Goal: Information Seeking & Learning: Learn about a topic

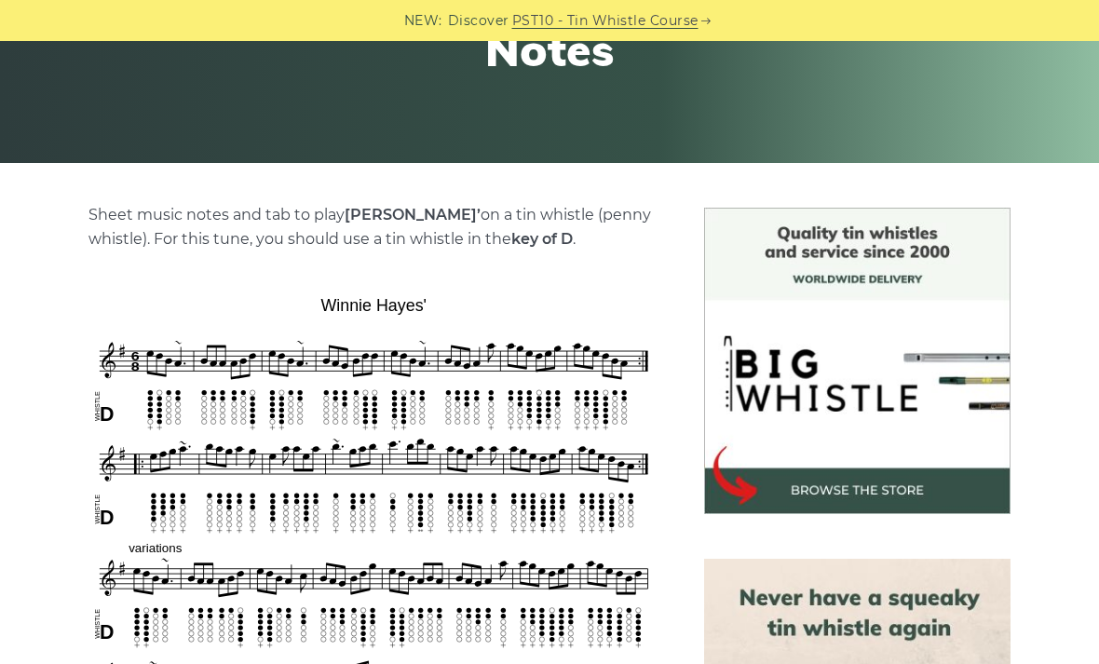
scroll to position [316, 0]
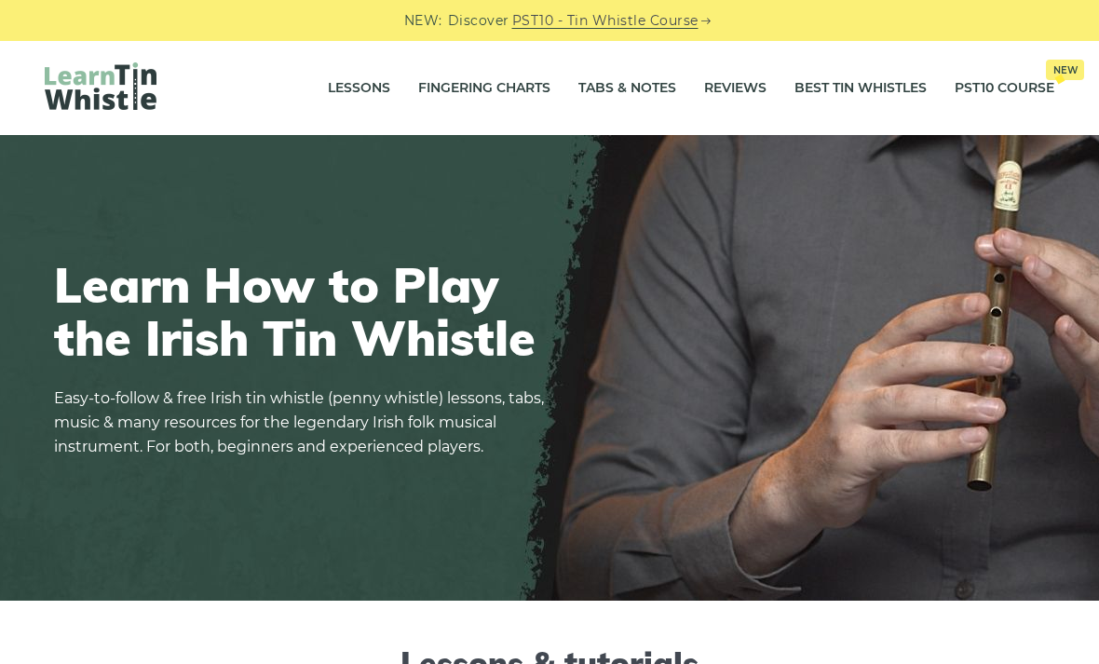
click at [646, 95] on link "Tabs & Notes" at bounding box center [627, 88] width 98 height 47
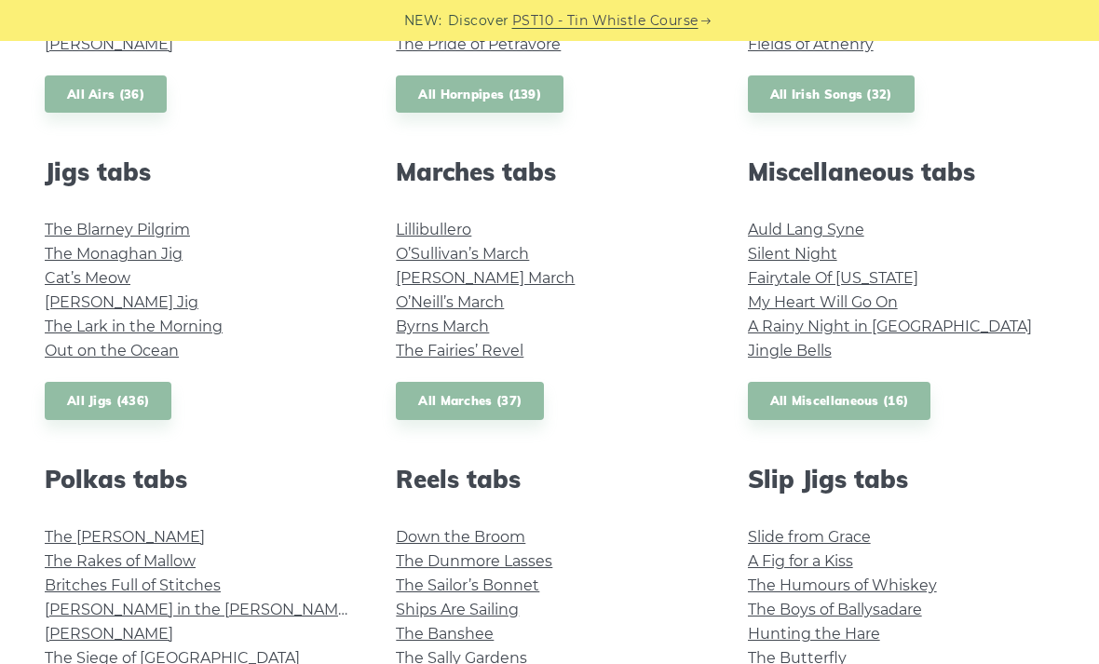
scroll to position [999, 0]
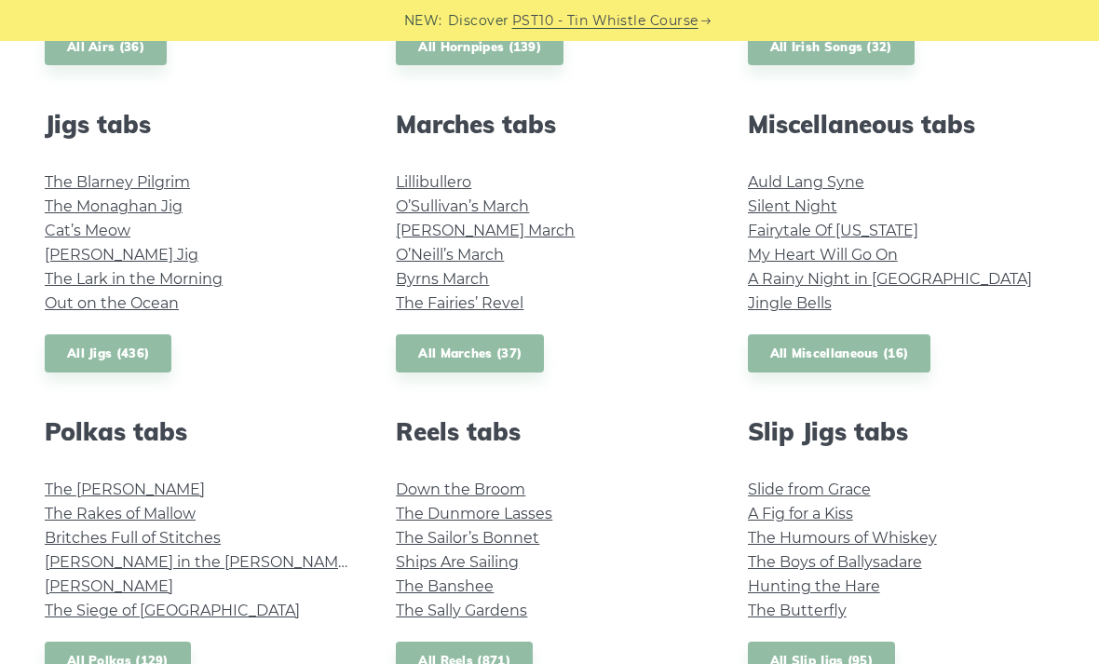
click at [503, 663] on link "All Reels (871)" at bounding box center [464, 661] width 137 height 38
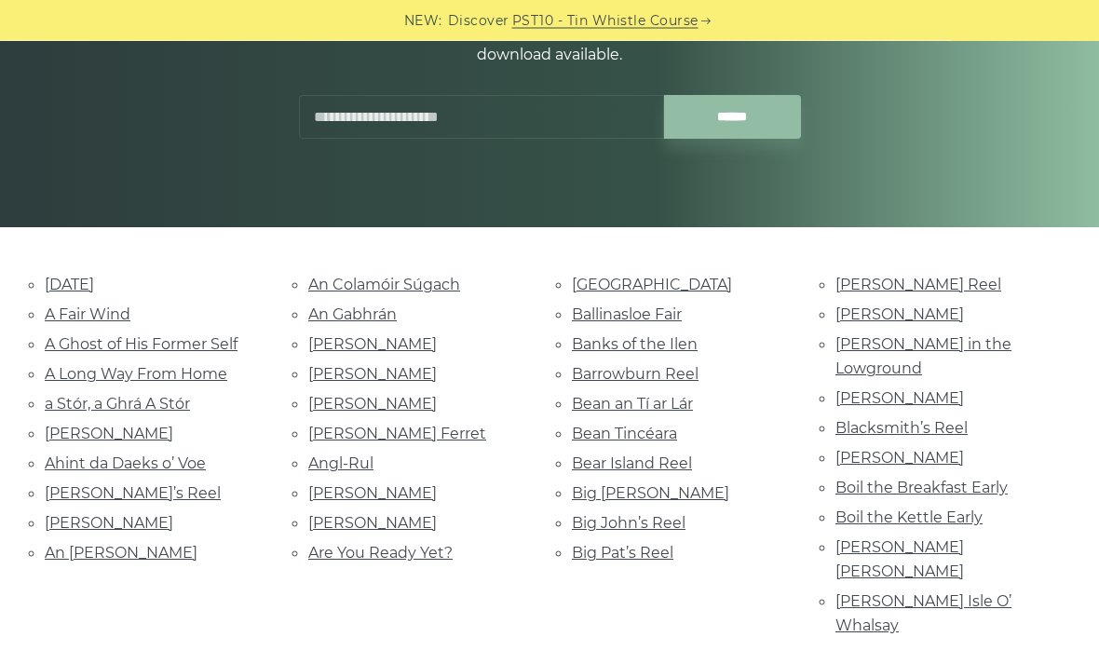
scroll to position [262, 0]
click at [692, 459] on link "Bear Island Reel" at bounding box center [632, 463] width 120 height 18
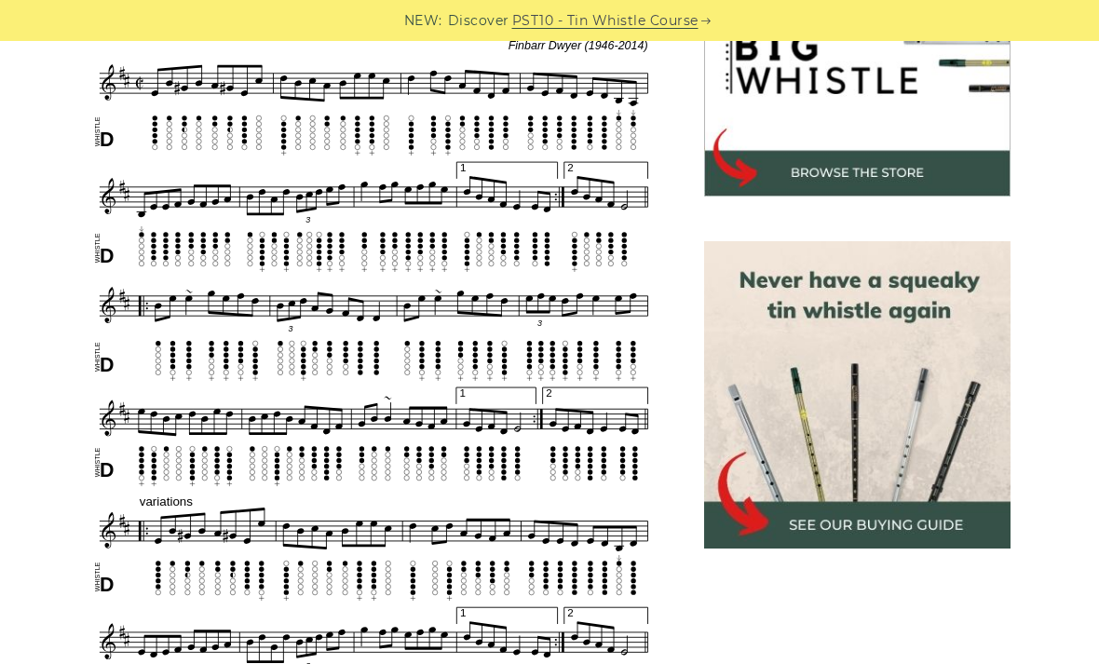
scroll to position [644, 0]
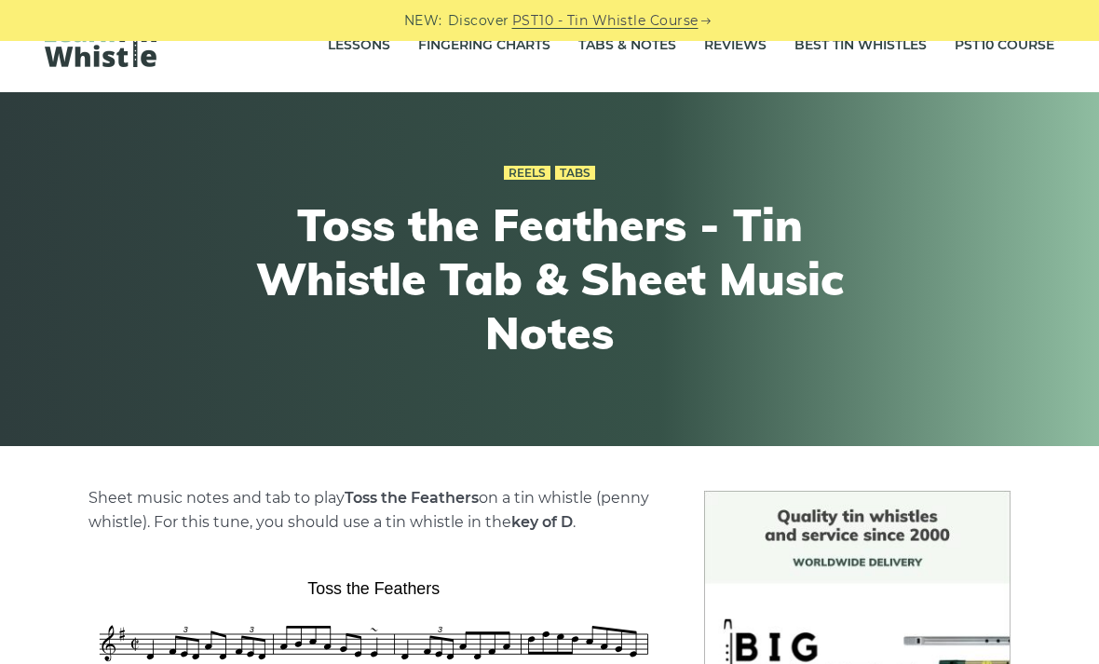
scroll to position [45, 0]
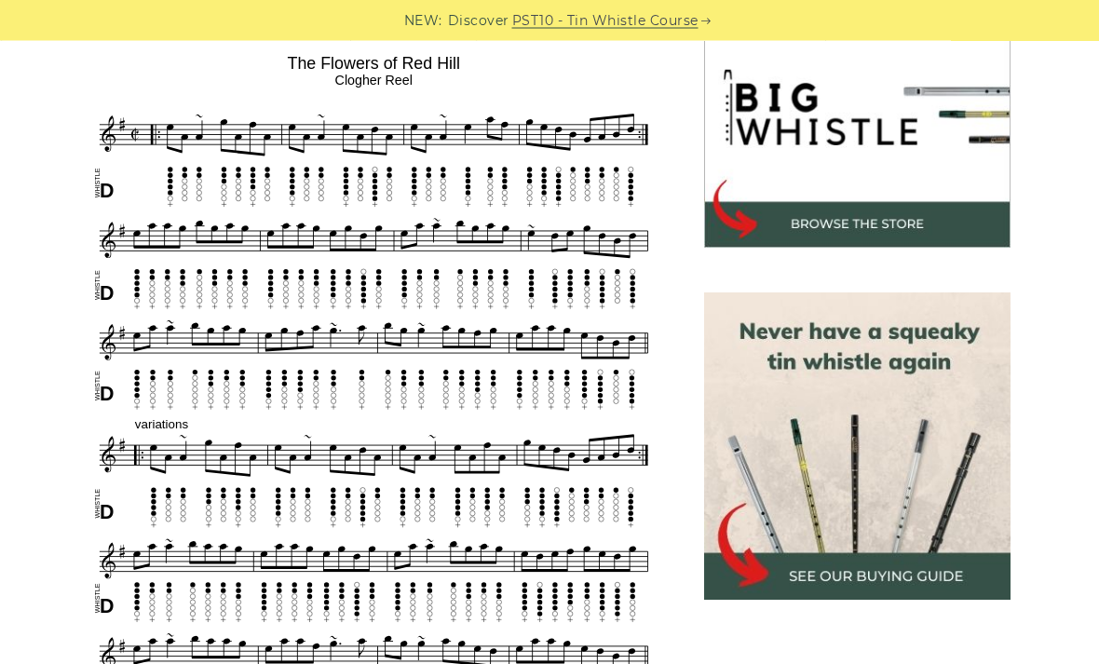
scroll to position [583, 0]
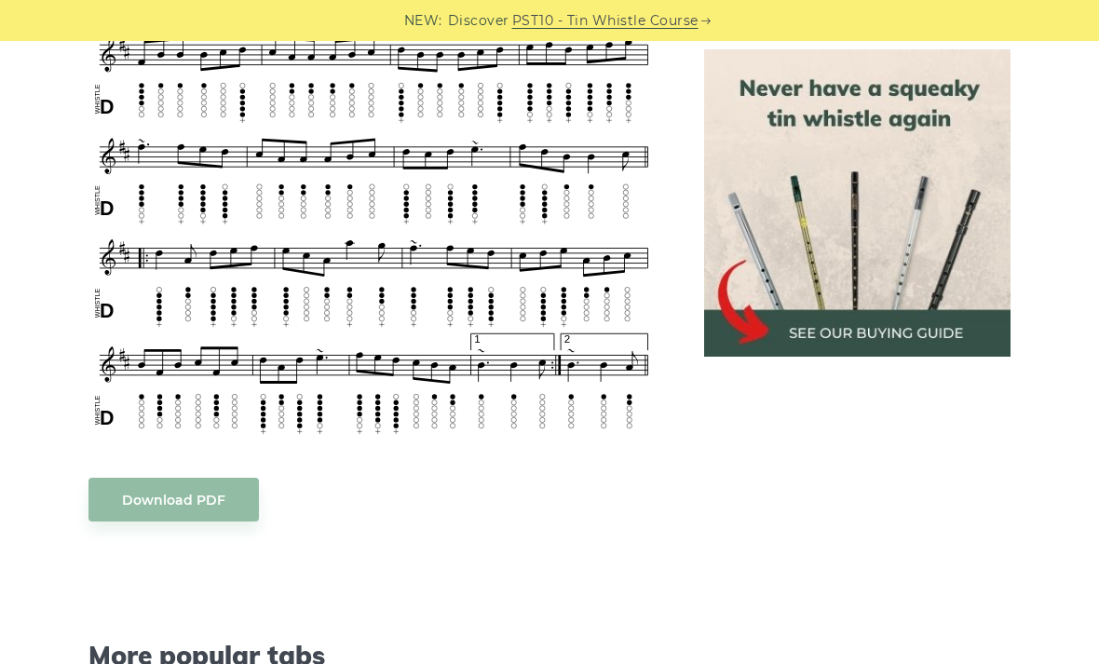
click at [302, 2] on div "NEW: Discover PST10 - Tin Whistle Course" at bounding box center [549, 20] width 1099 height 41
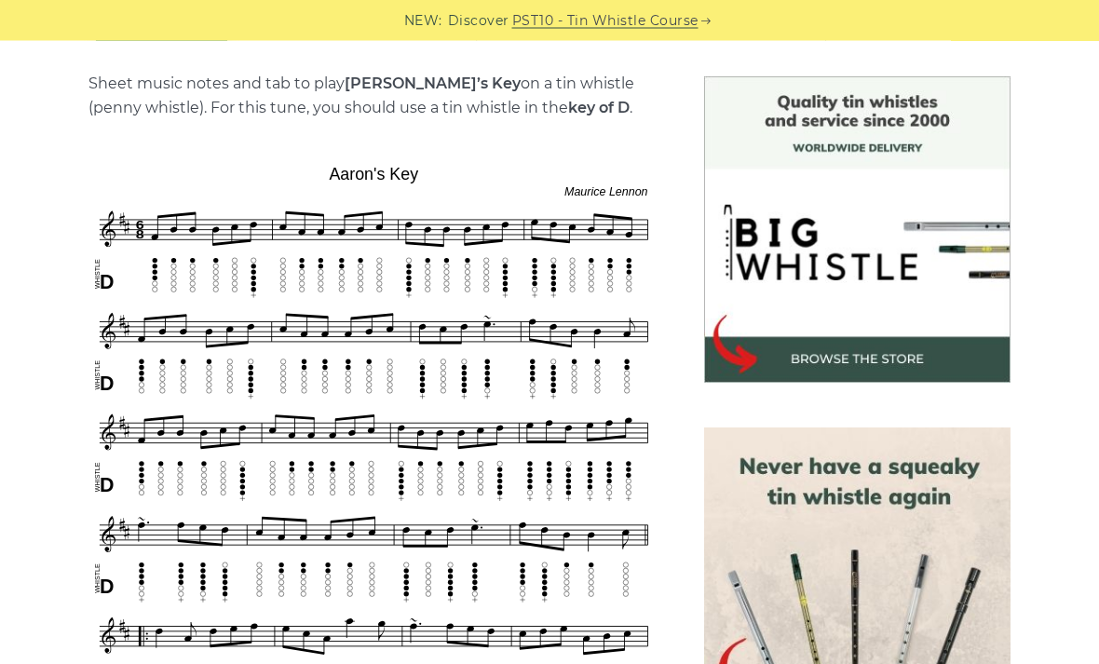
scroll to position [432, 0]
